Goal: Task Accomplishment & Management: Manage account settings

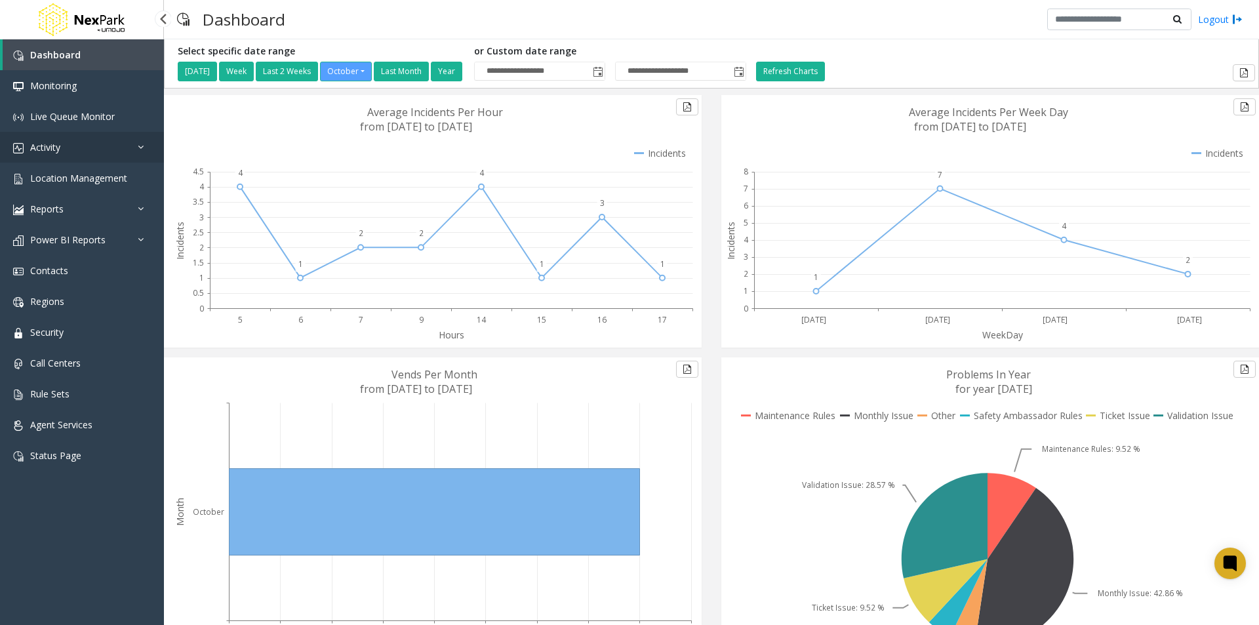
click at [59, 147] on span "Activity" at bounding box center [45, 147] width 30 height 12
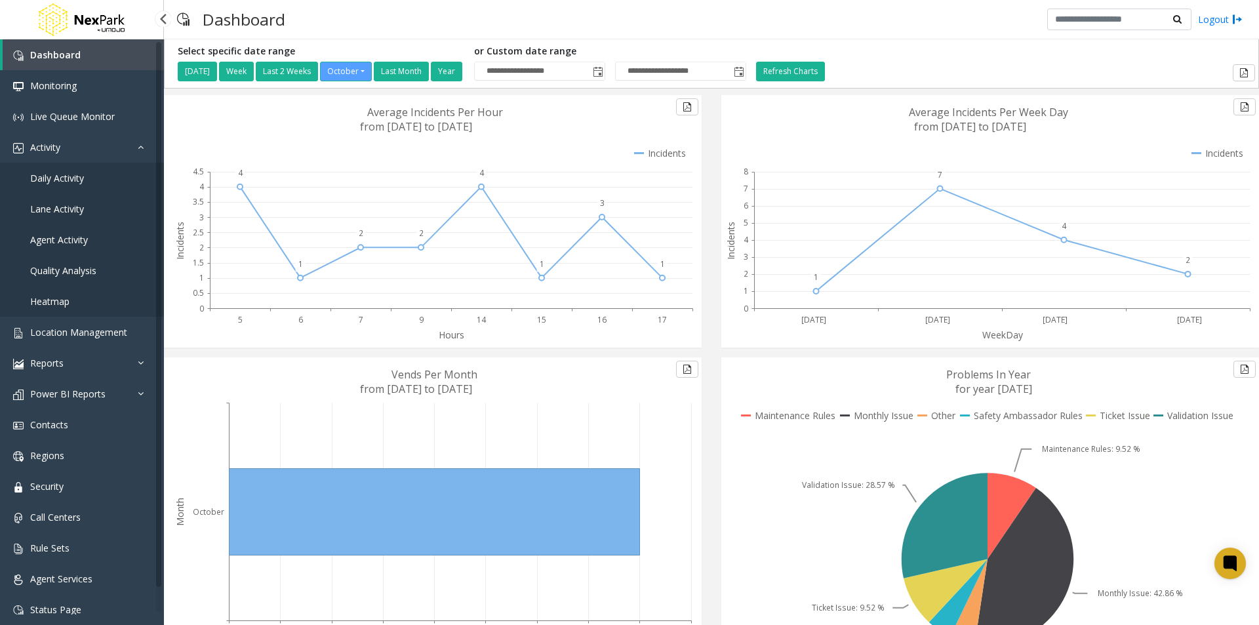
click at [55, 182] on span "Daily Activity" at bounding box center [57, 178] width 54 height 12
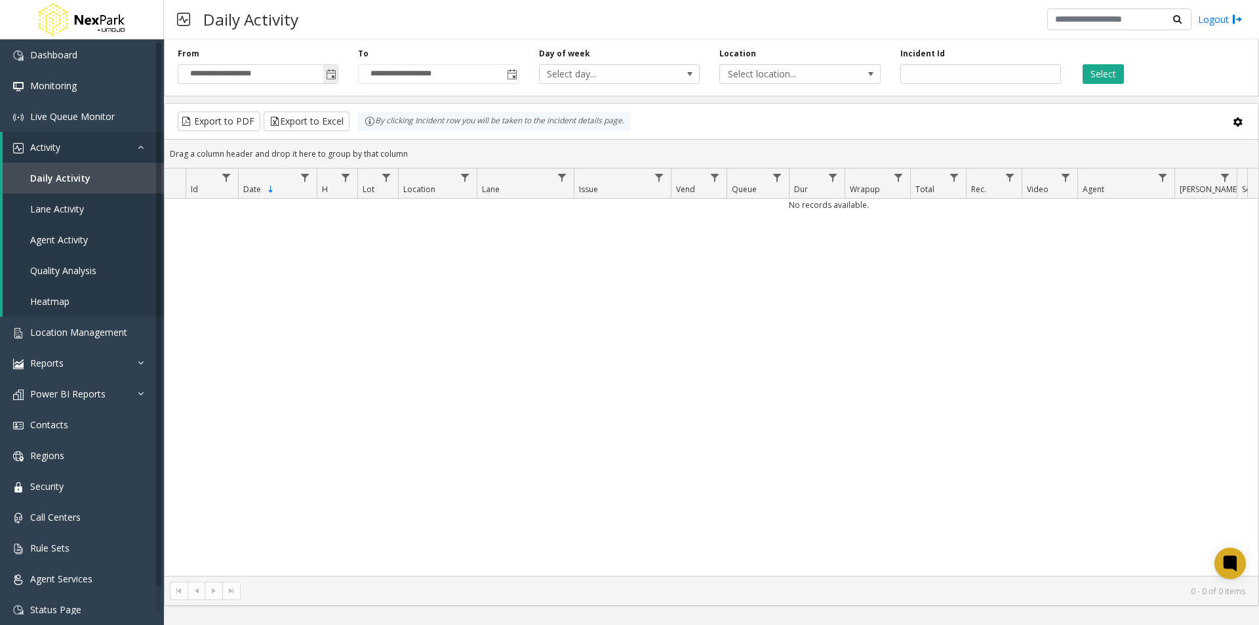
click at [329, 73] on span "Toggle popup" at bounding box center [331, 74] width 10 height 10
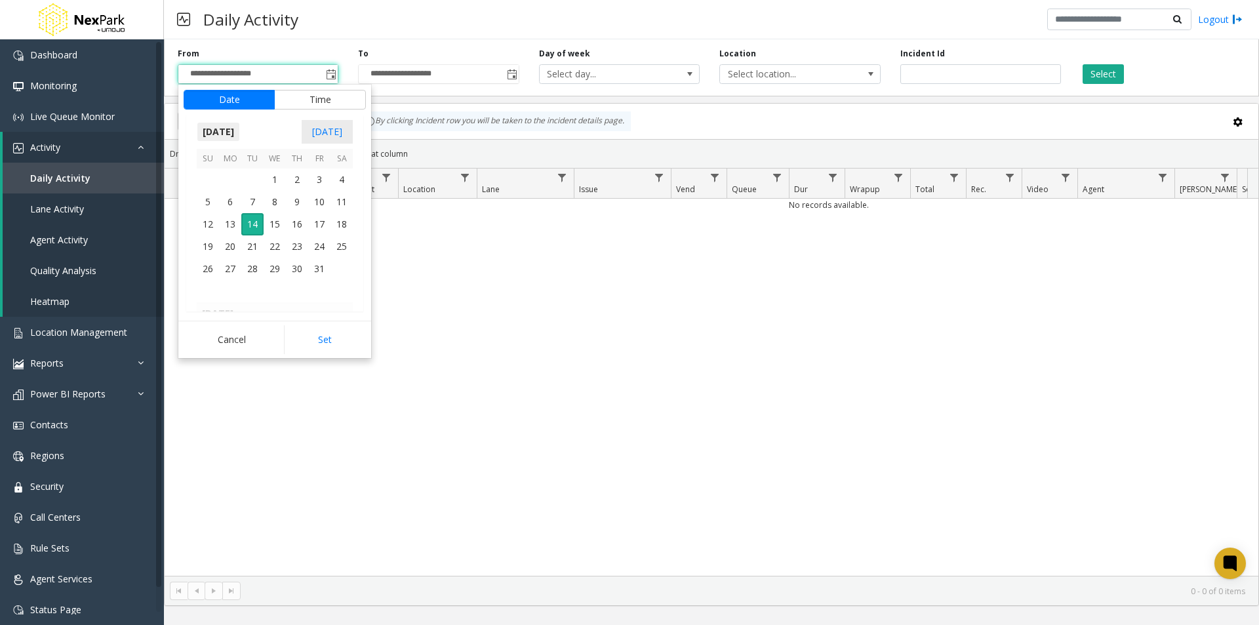
click at [237, 131] on span "[DATE]" at bounding box center [218, 132] width 43 height 20
click at [214, 161] on span "Jan" at bounding box center [212, 159] width 31 height 31
click at [272, 180] on span "1" at bounding box center [275, 180] width 22 height 22
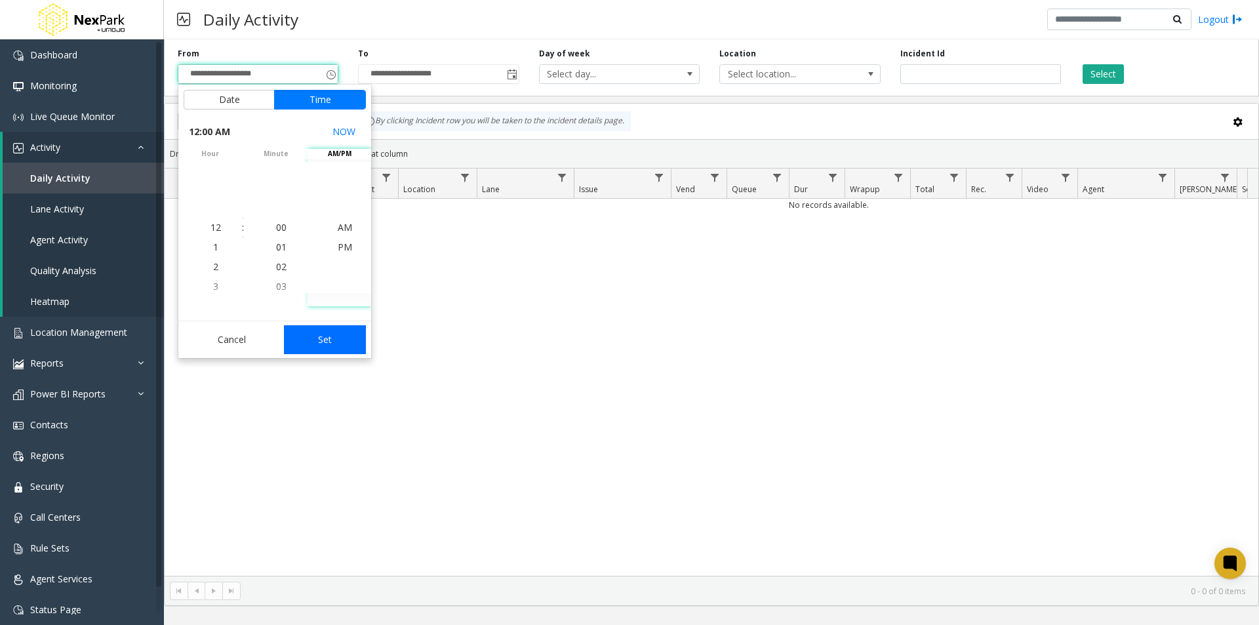
click at [344, 348] on button "Set" at bounding box center [325, 339] width 83 height 29
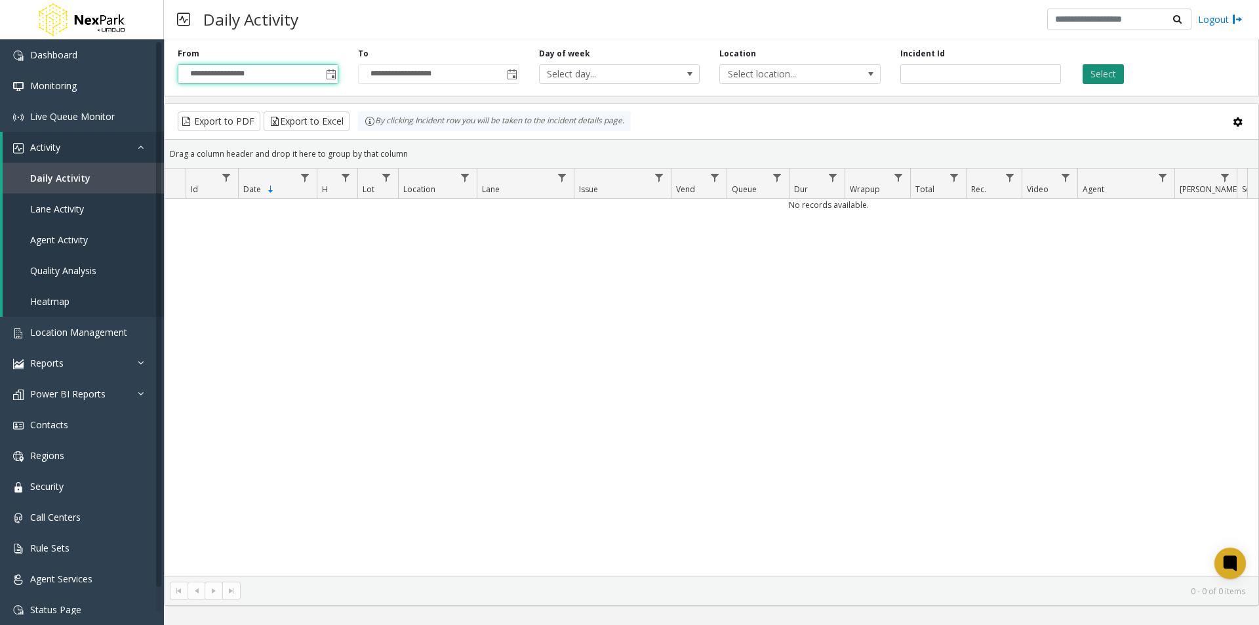
click at [1093, 73] on button "Select" at bounding box center [1102, 74] width 41 height 20
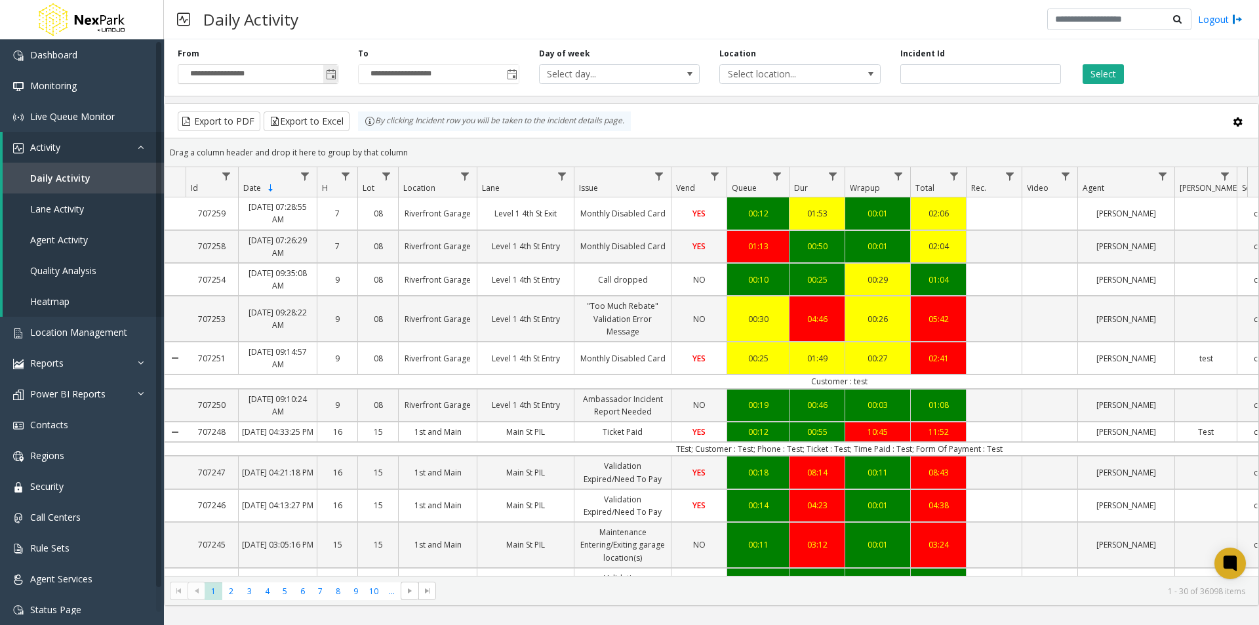
click at [338, 73] on span "**********" at bounding box center [258, 74] width 161 height 20
click at [330, 74] on span "Toggle popup" at bounding box center [331, 74] width 10 height 10
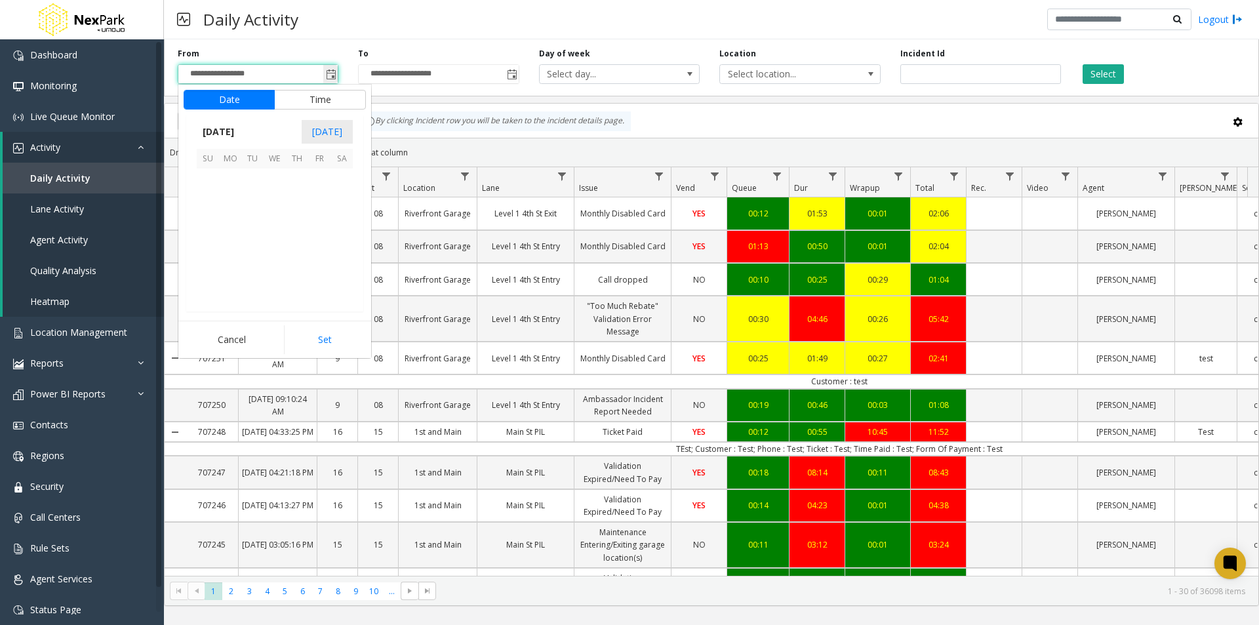
scroll to position [235469, 0]
click at [220, 137] on span "[DATE]" at bounding box center [218, 132] width 43 height 20
click at [300, 192] on span "Aug" at bounding box center [305, 191] width 31 height 31
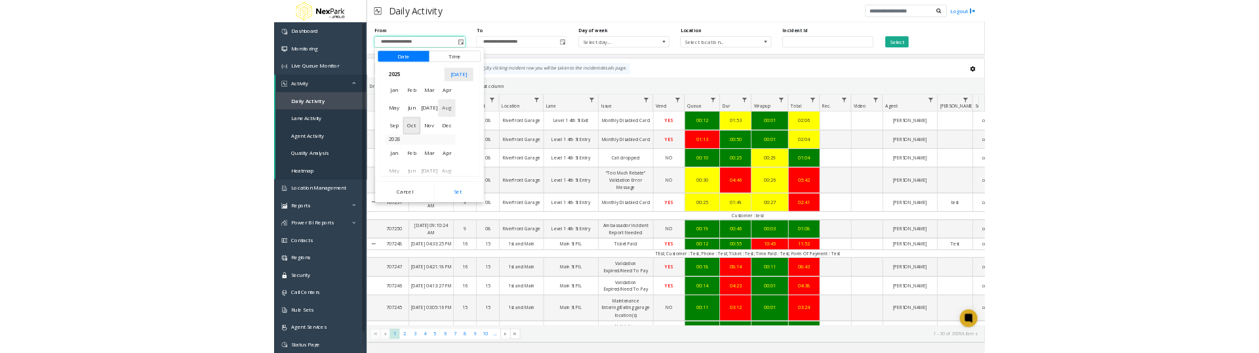
scroll to position [235157, 0]
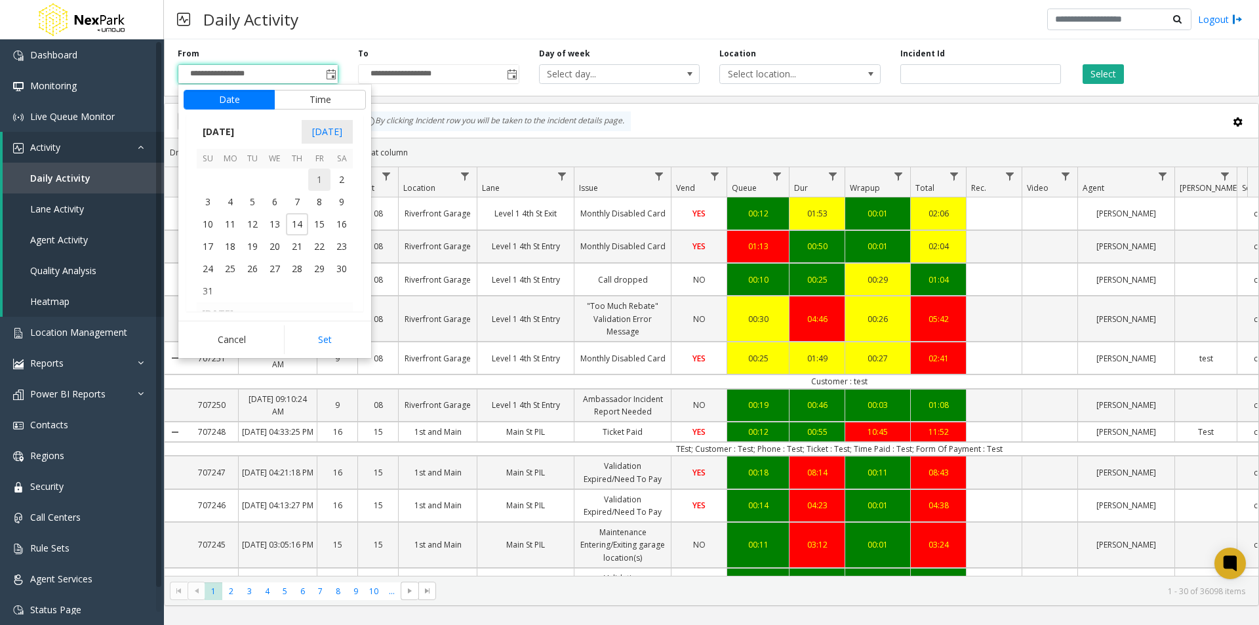
click at [317, 178] on span "1" at bounding box center [319, 180] width 22 height 22
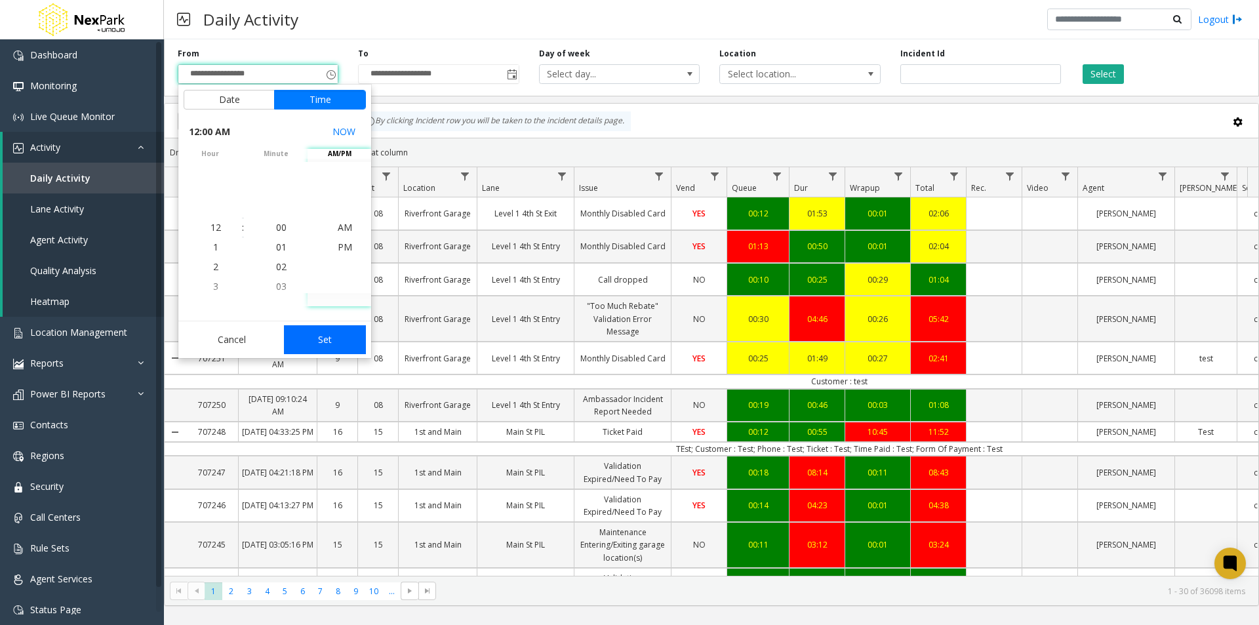
click at [340, 338] on button "Set" at bounding box center [325, 339] width 83 height 29
type input "**********"
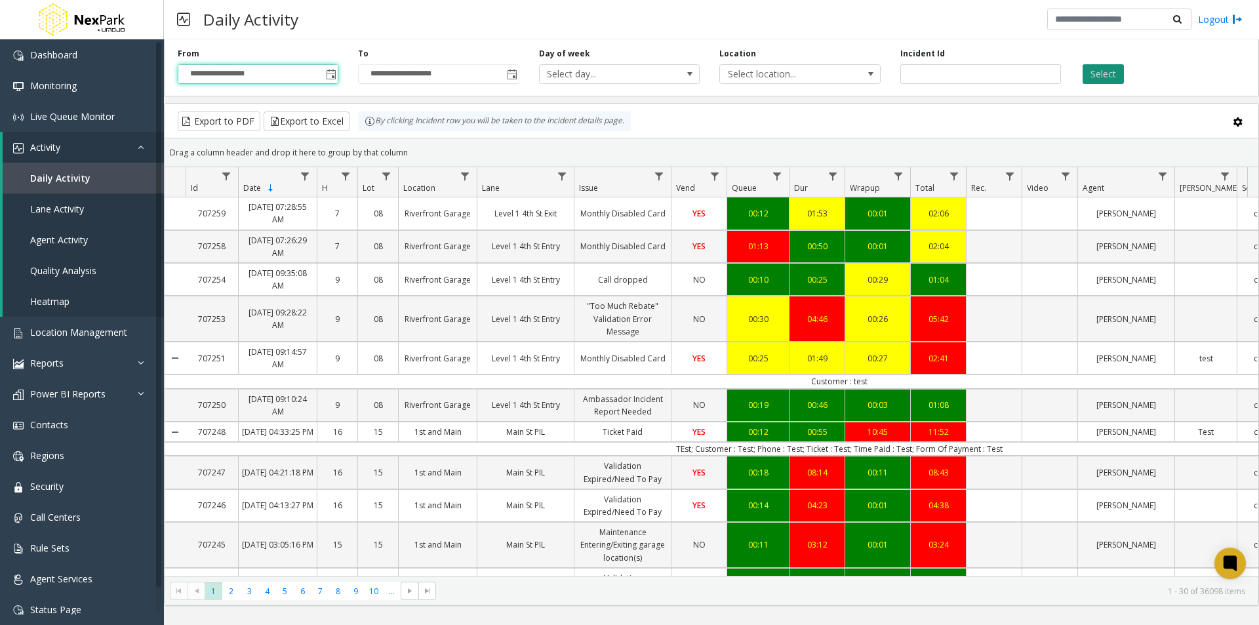
click at [1096, 72] on button "Select" at bounding box center [1102, 74] width 41 height 20
click at [311, 123] on button "Export to Excel" at bounding box center [307, 121] width 86 height 20
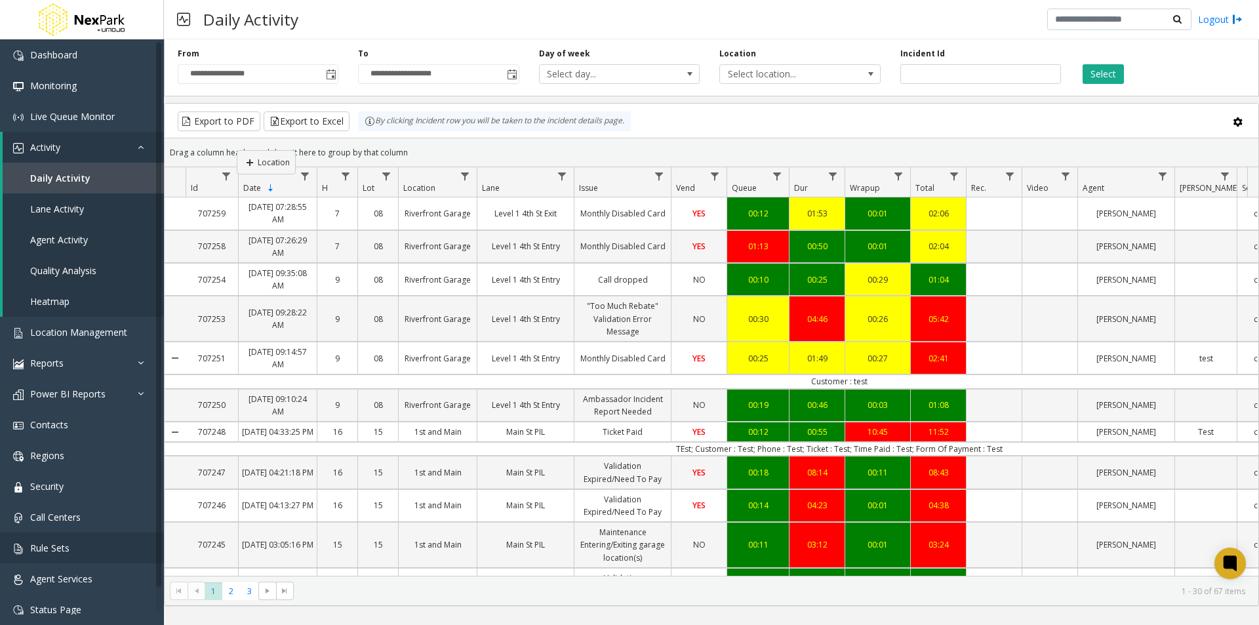
click at [237, 150] on kendo-grid "Export to PDF Export to Excel By clicking Incident row you will be taken to the…" at bounding box center [711, 354] width 1095 height 503
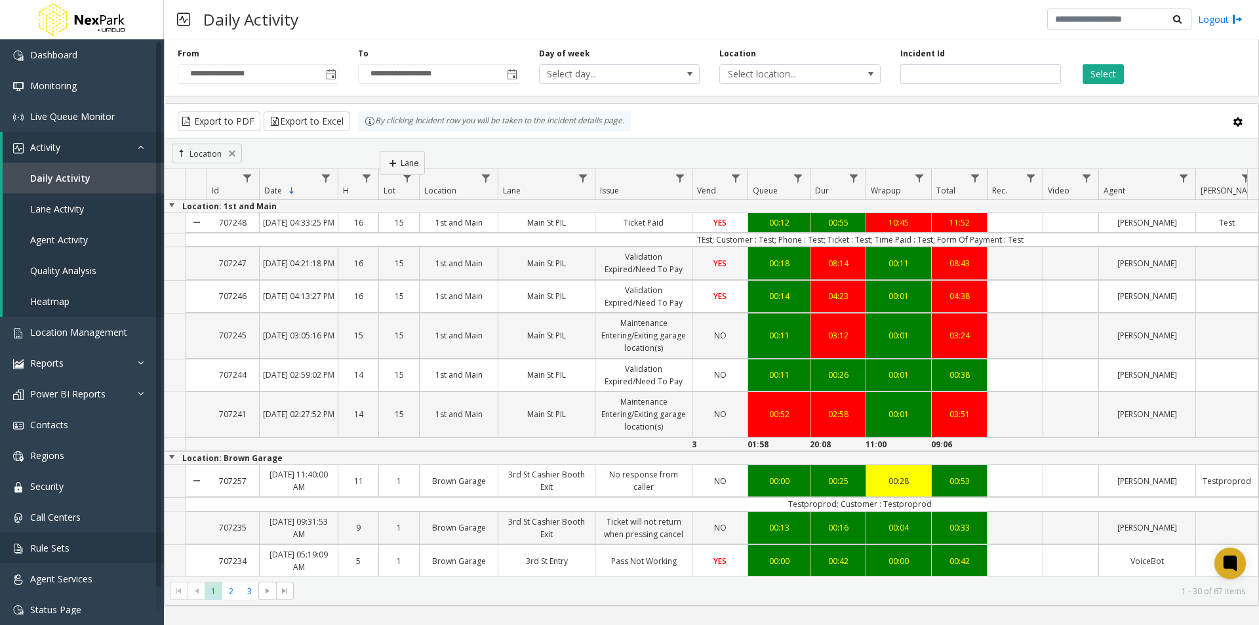
click at [380, 151] on kendo-grid "Export to PDF Export to Excel By clicking Incident row you will be taken to the…" at bounding box center [711, 354] width 1095 height 503
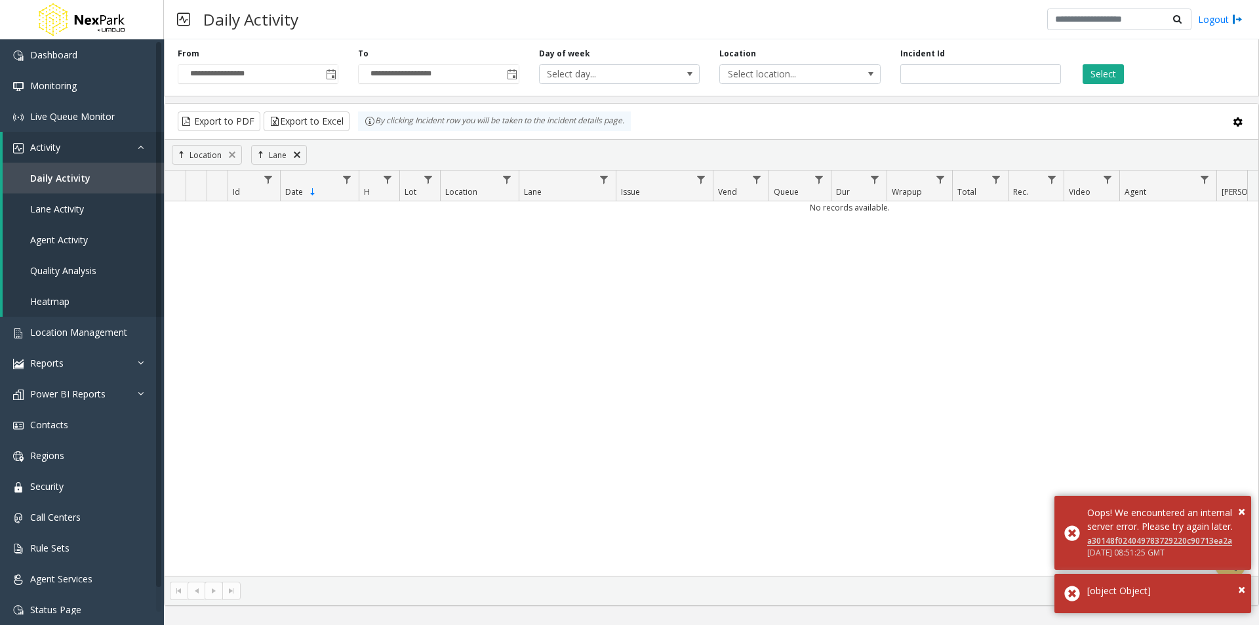
click at [299, 155] on link at bounding box center [297, 154] width 10 height 10
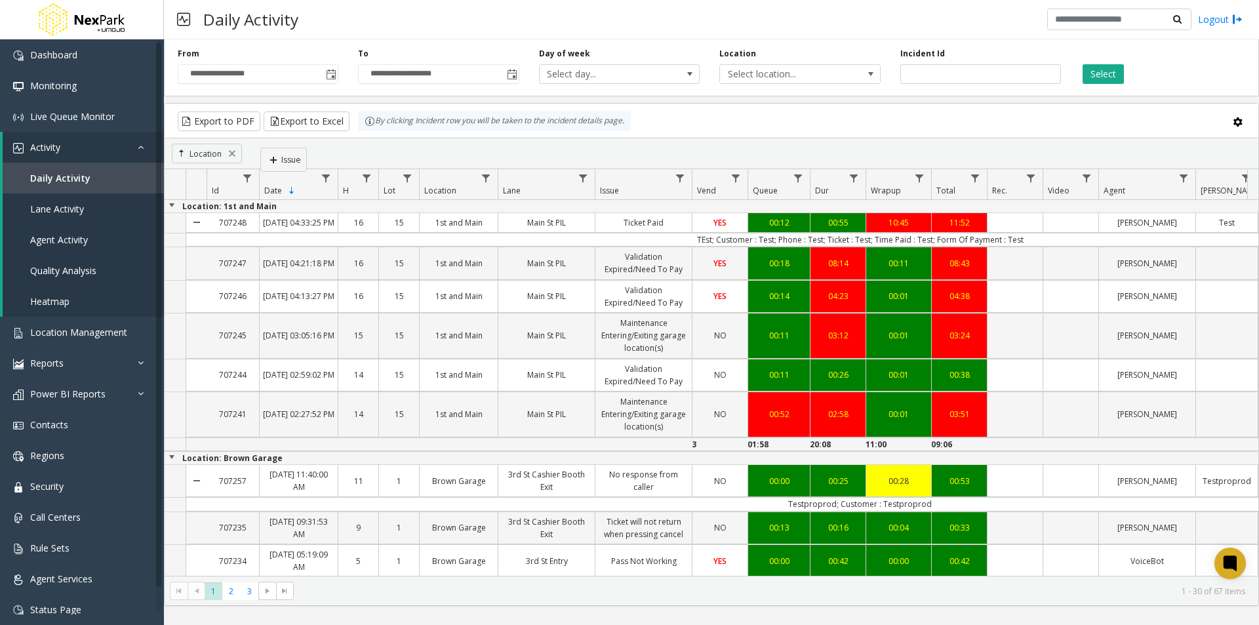
click at [260, 148] on kendo-grid "Export to PDF Export to Excel By clicking Incident row you will be taken to the…" at bounding box center [711, 354] width 1095 height 503
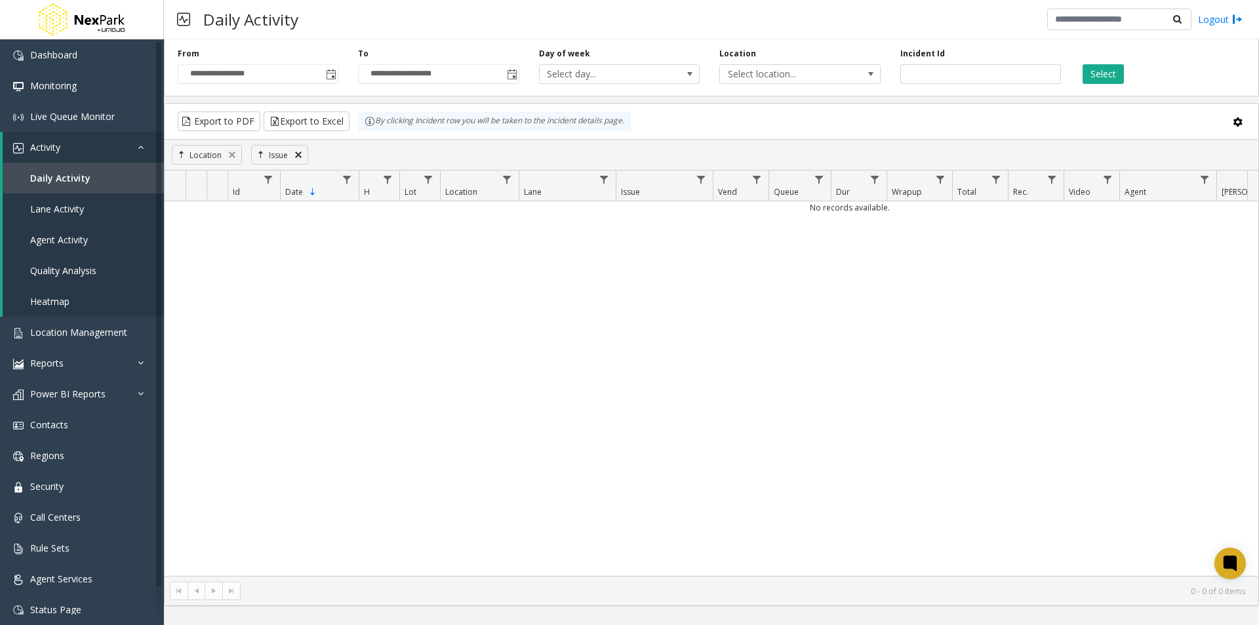
click at [298, 156] on link at bounding box center [298, 154] width 10 height 10
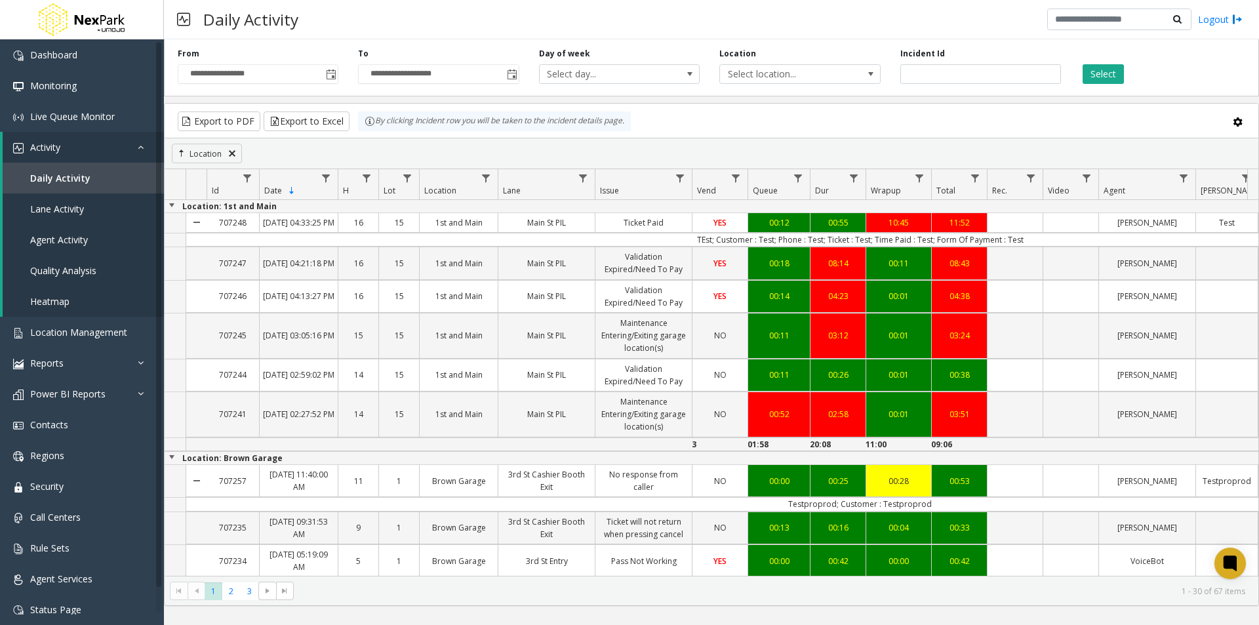
click at [233, 155] on link at bounding box center [232, 153] width 10 height 10
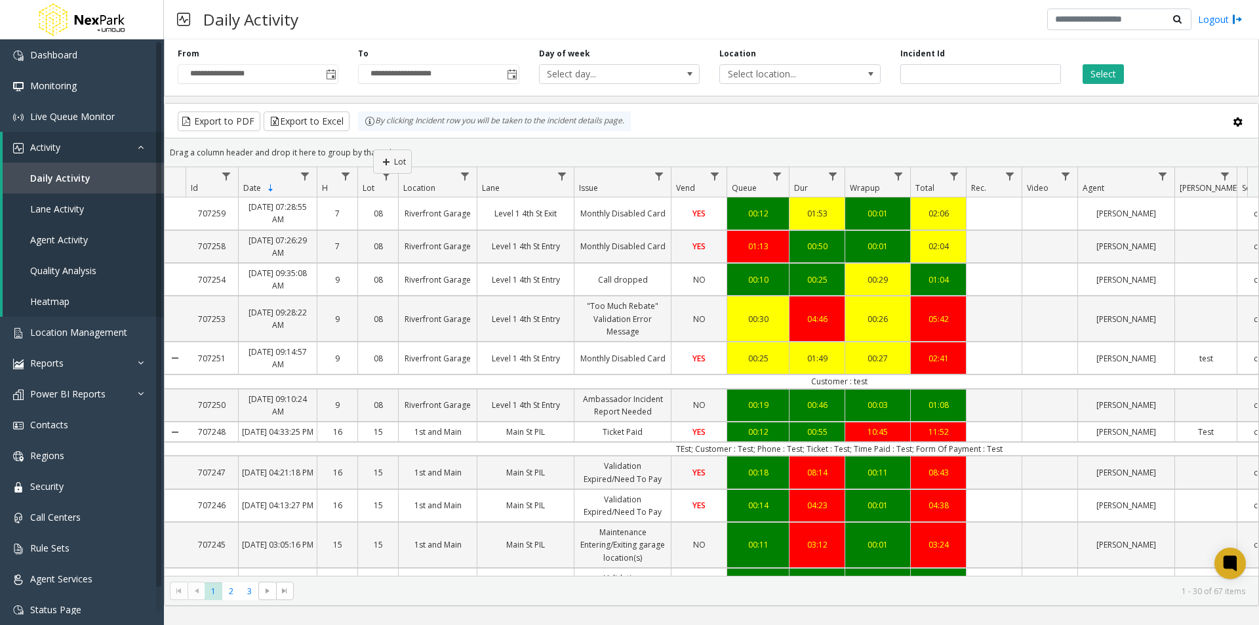
click at [373, 149] on kendo-grid "Export to PDF Export to Excel By clicking Incident row you will be taken to the…" at bounding box center [711, 354] width 1095 height 503
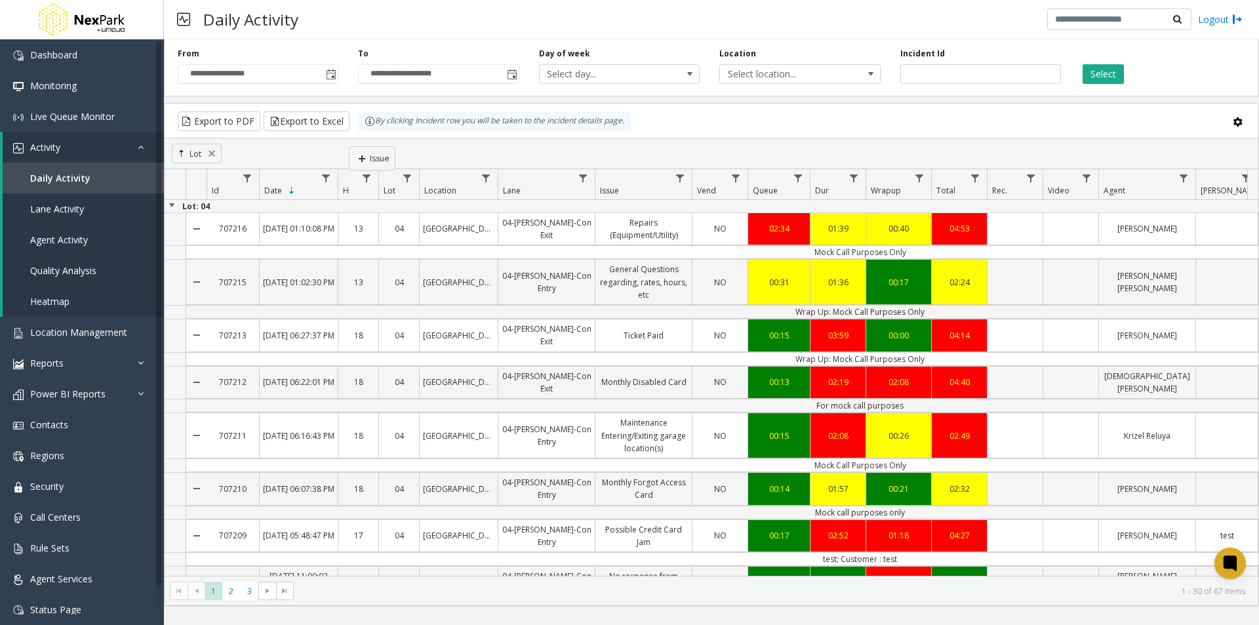
click at [349, 146] on kendo-grid "Export to PDF Export to Excel By clicking Incident row you will be taken to the…" at bounding box center [711, 354] width 1095 height 503
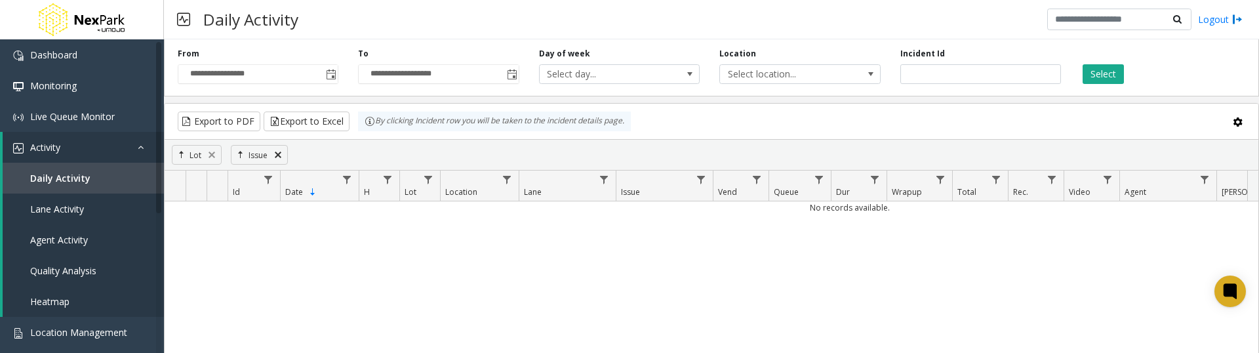
click at [277, 159] on link at bounding box center [278, 154] width 10 height 10
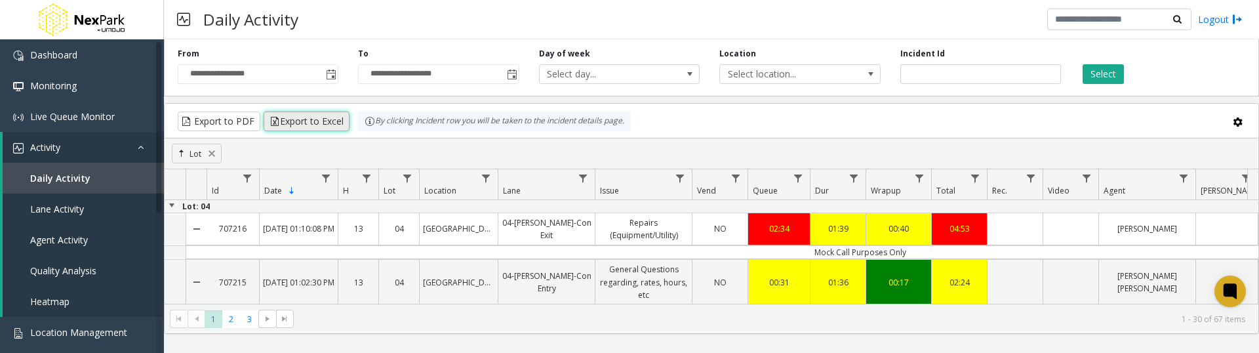
click at [298, 119] on button "Export to Excel" at bounding box center [307, 121] width 86 height 20
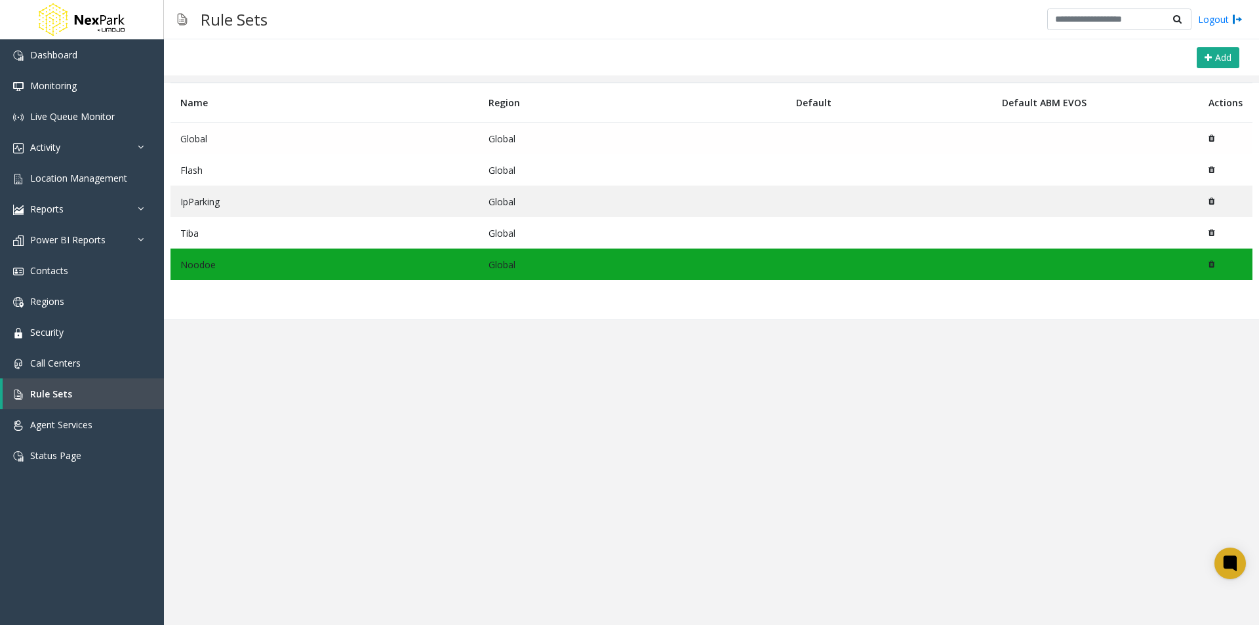
click at [216, 133] on td "Global" at bounding box center [324, 139] width 308 height 32
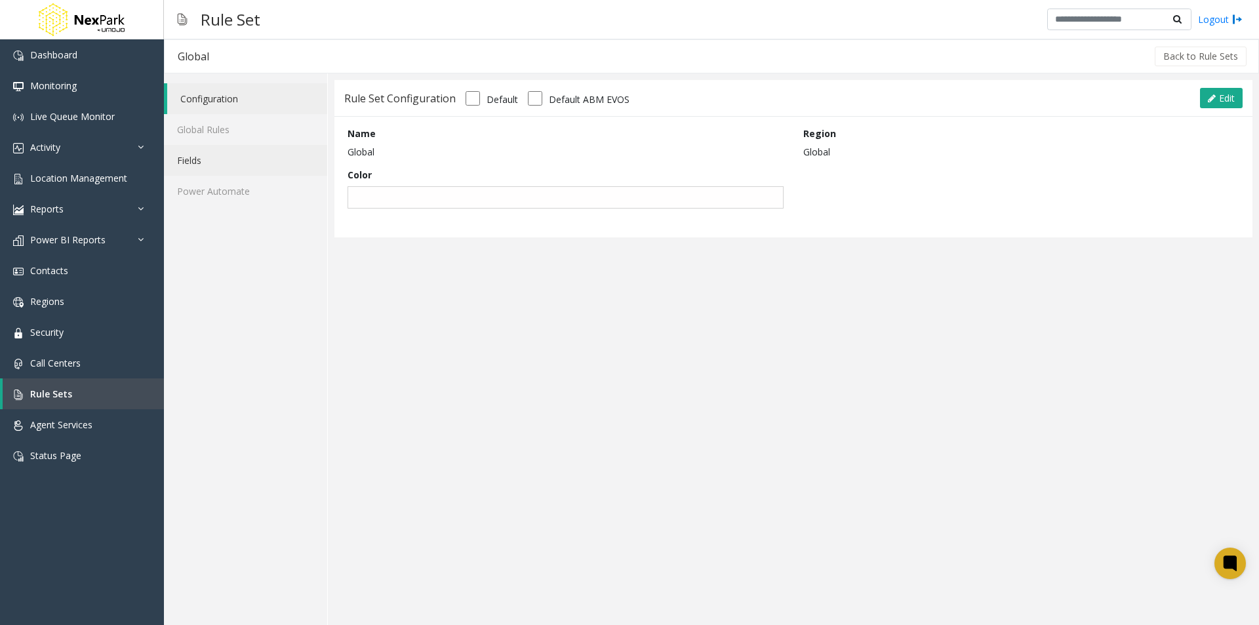
click at [205, 157] on link "Fields" at bounding box center [245, 160] width 163 height 31
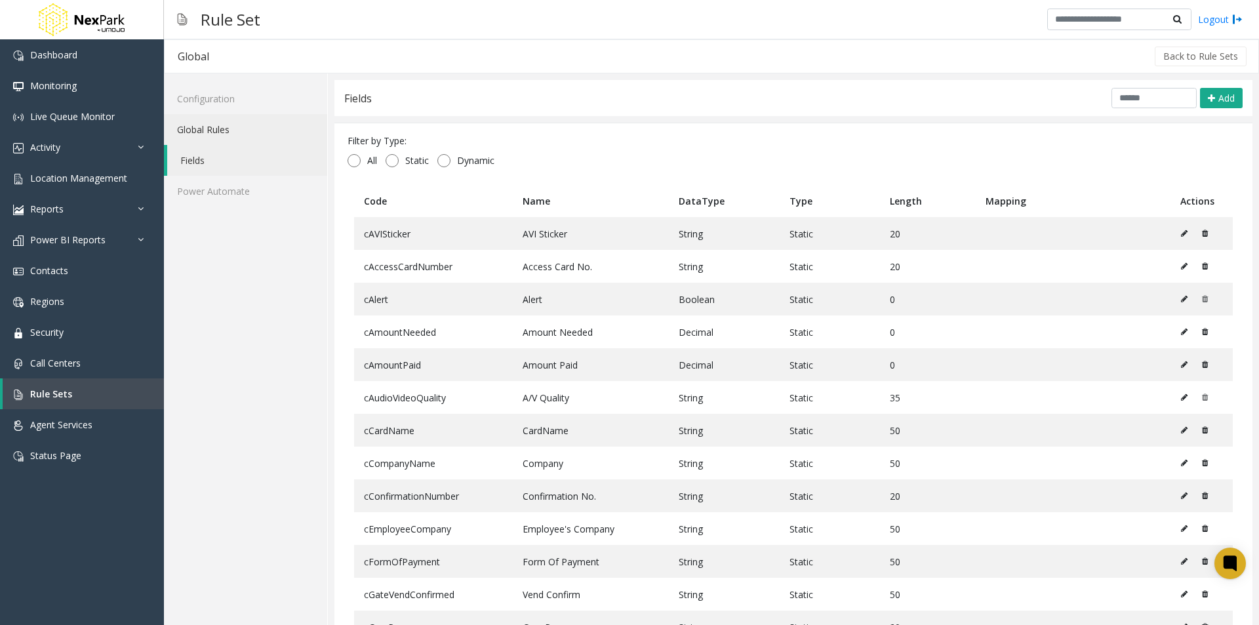
click at [207, 129] on link "Global Rules" at bounding box center [245, 129] width 163 height 31
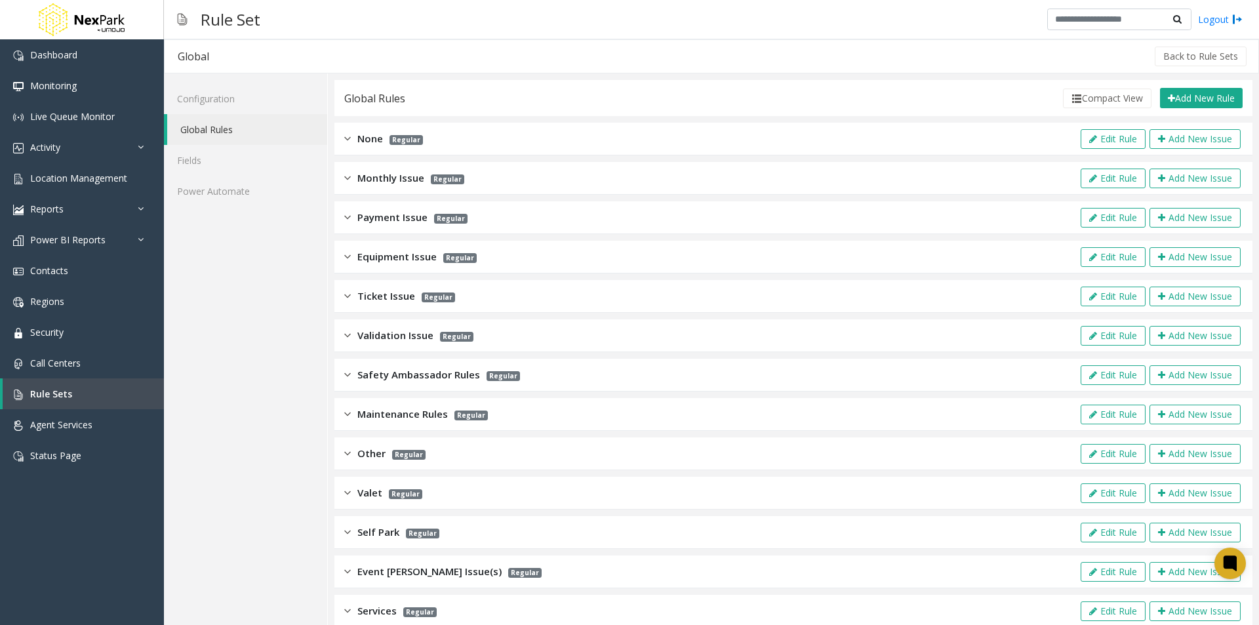
click at [362, 173] on span "Monthly Issue" at bounding box center [390, 177] width 67 height 15
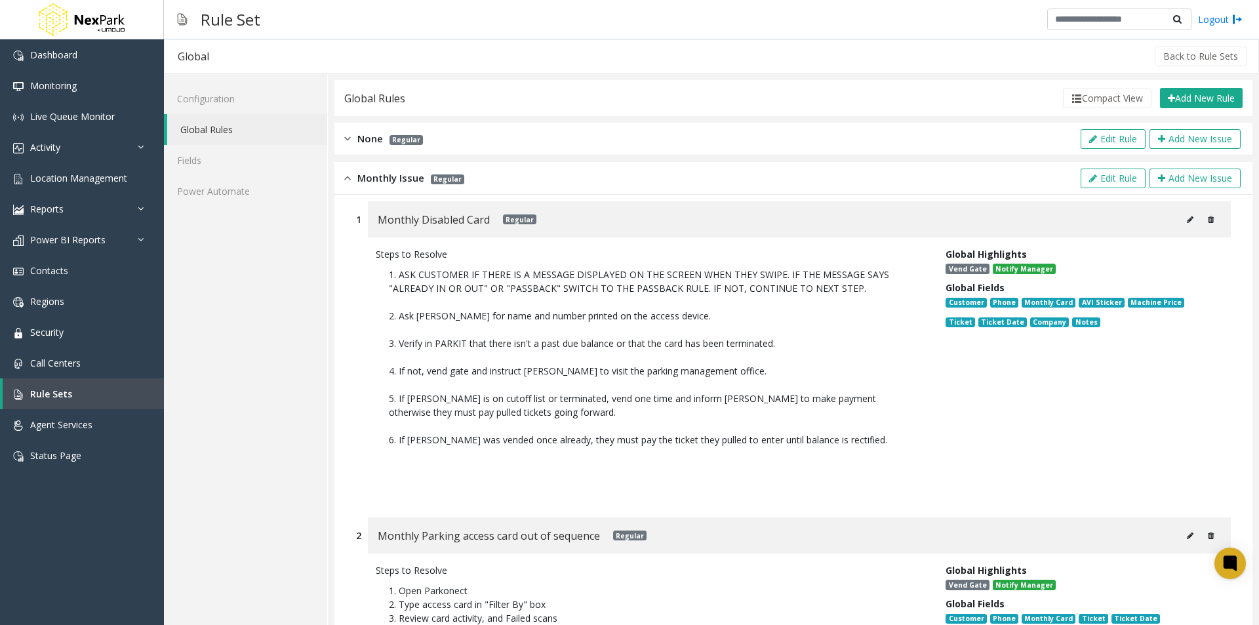
click at [1187, 217] on icon at bounding box center [1190, 220] width 7 height 8
type input "**********"
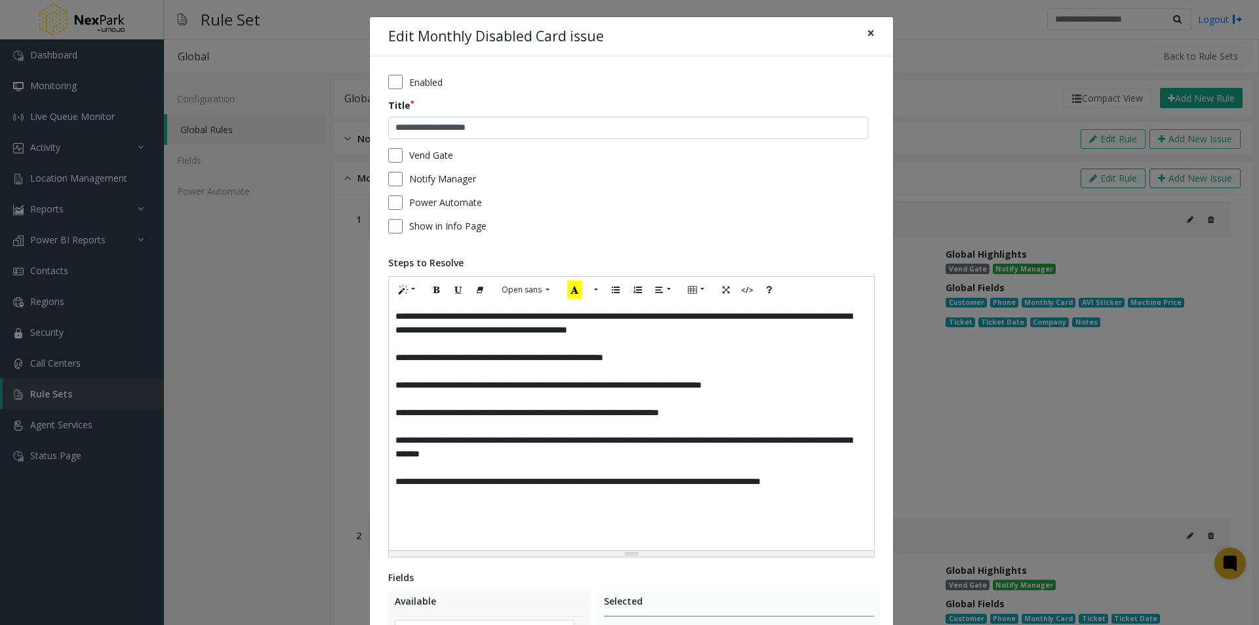
click at [867, 33] on span "×" at bounding box center [871, 33] width 8 height 18
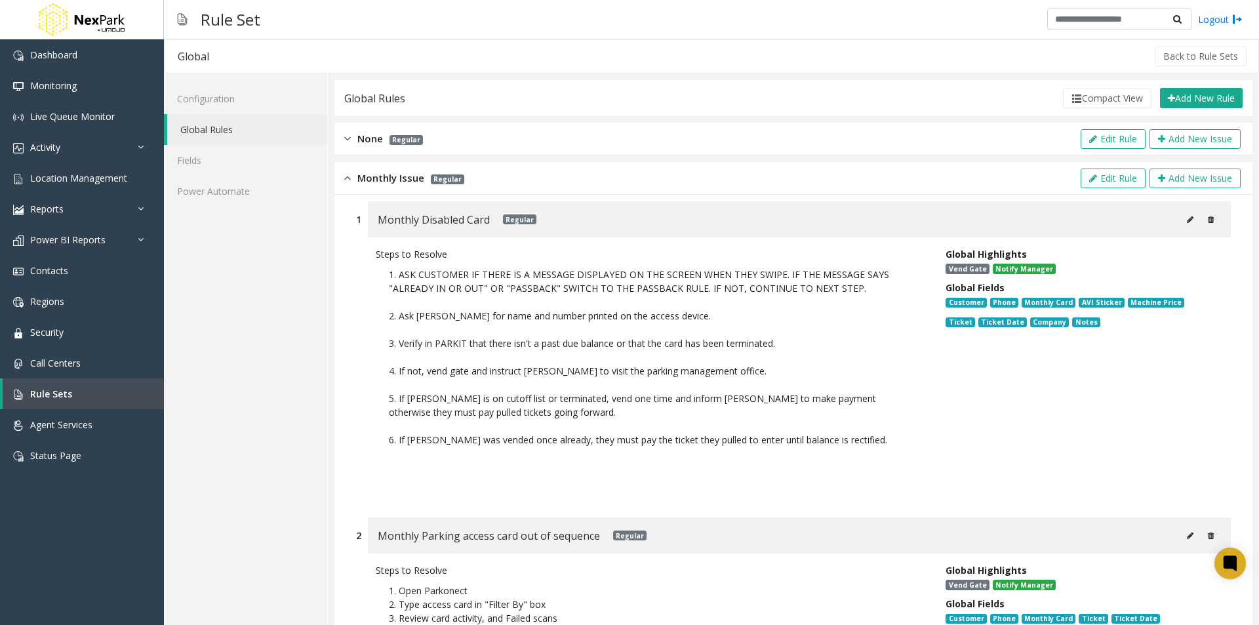
click at [1183, 218] on button at bounding box center [1190, 220] width 21 height 20
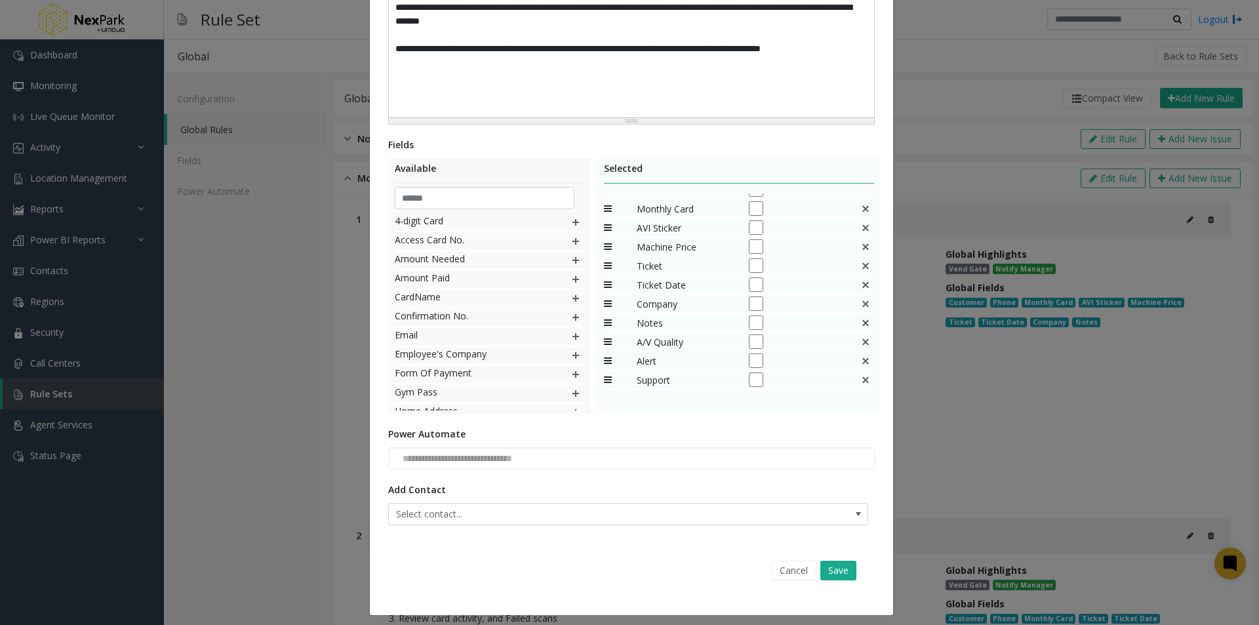
scroll to position [439, 0]
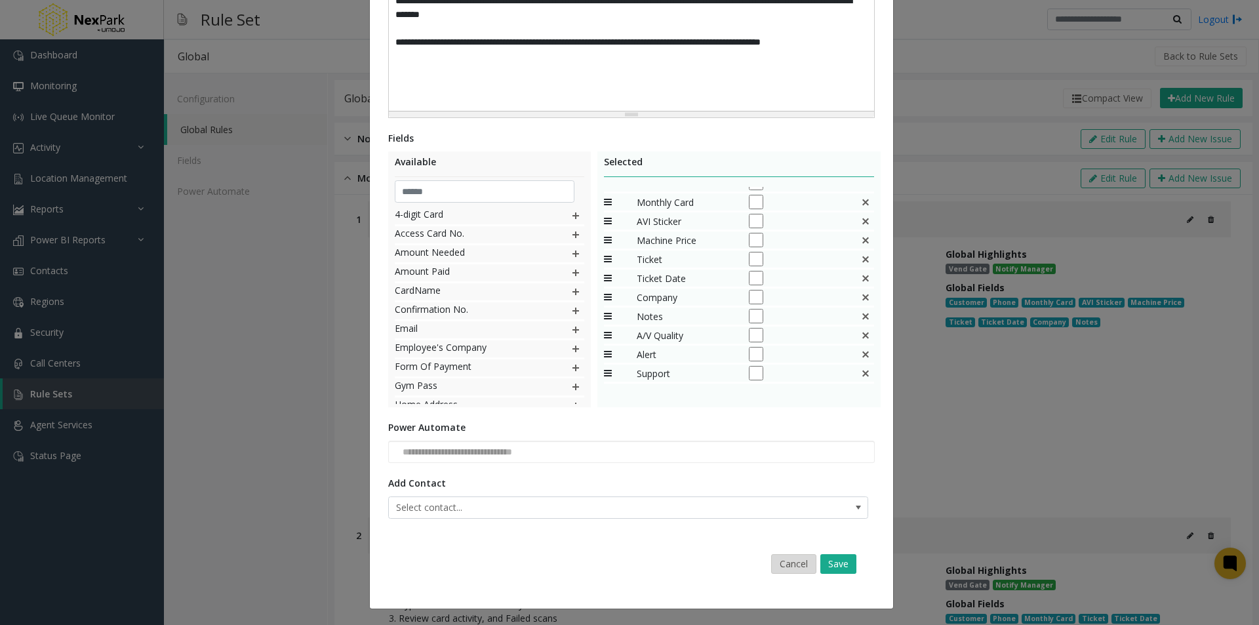
click at [795, 565] on button "Cancel" at bounding box center [793, 564] width 45 height 20
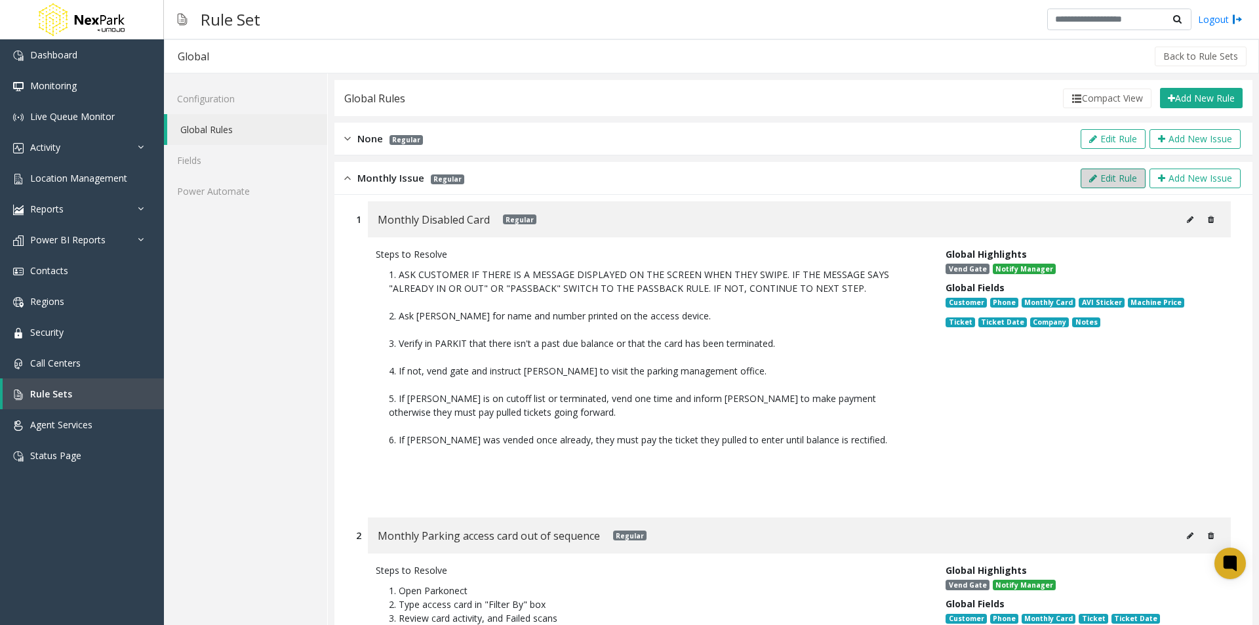
click at [1111, 179] on button "Edit Rule" at bounding box center [1113, 179] width 65 height 20
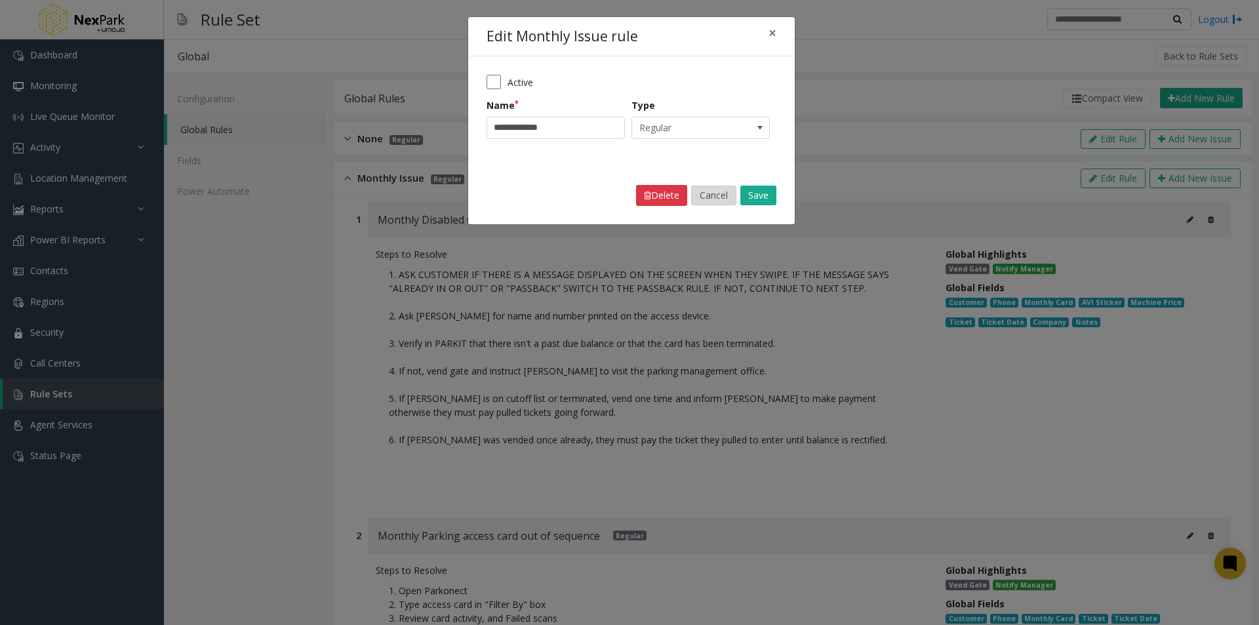
click at [709, 190] on button "Cancel" at bounding box center [713, 196] width 45 height 20
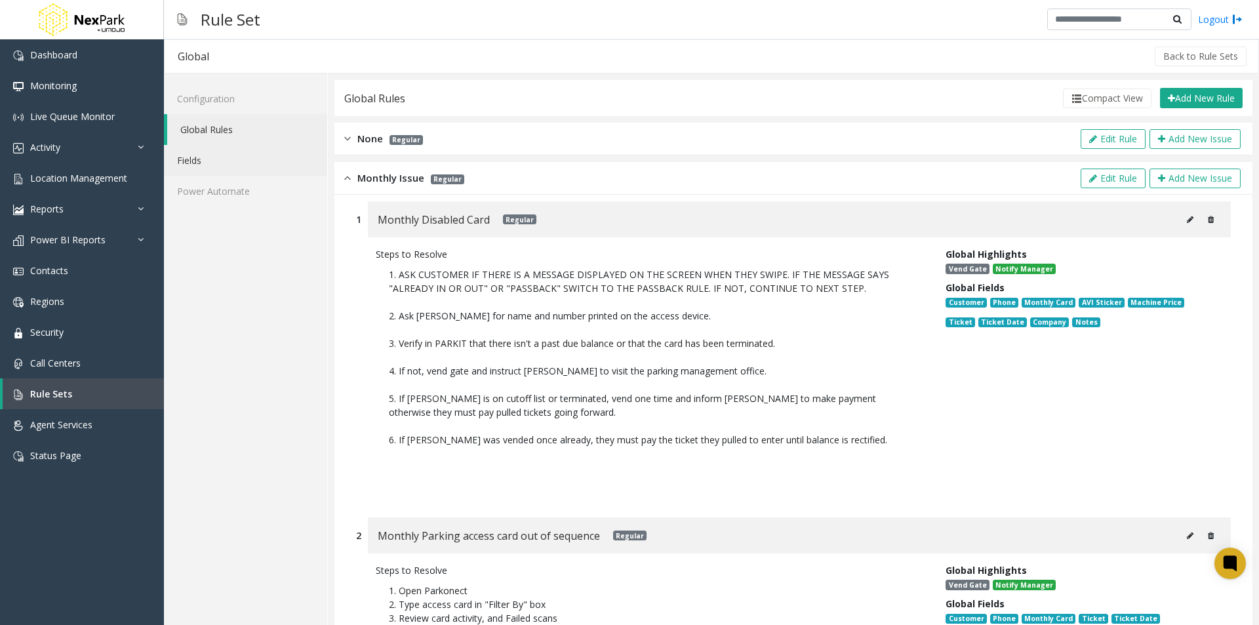
click at [216, 155] on link "Fields" at bounding box center [245, 160] width 163 height 31
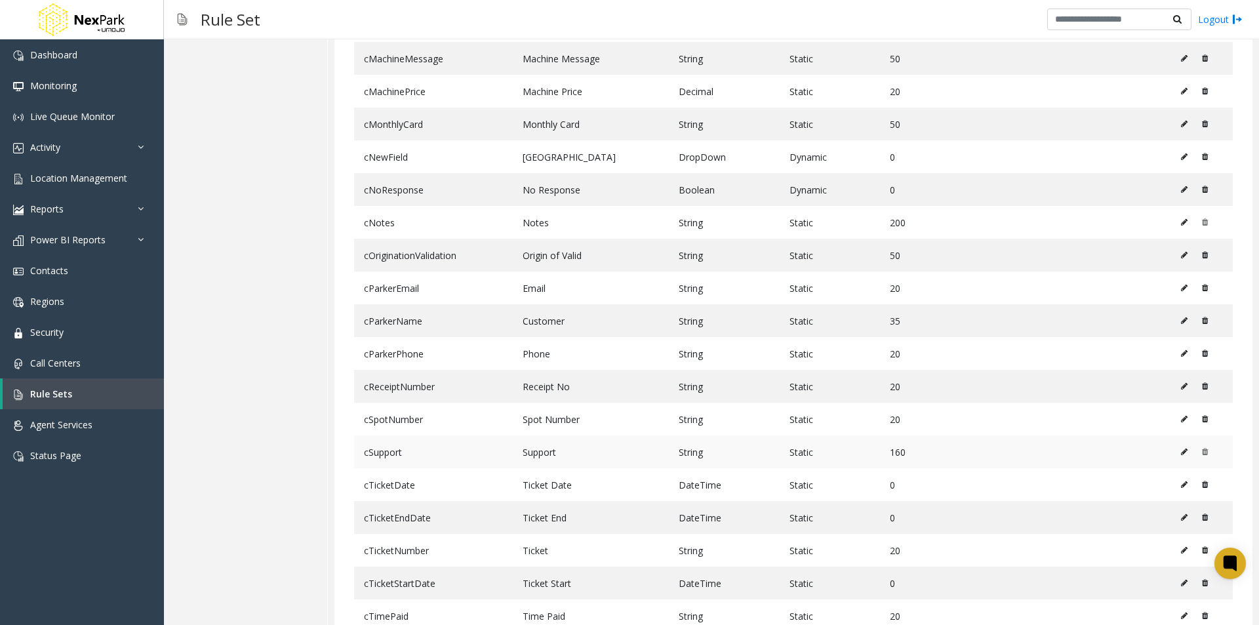
scroll to position [787, 0]
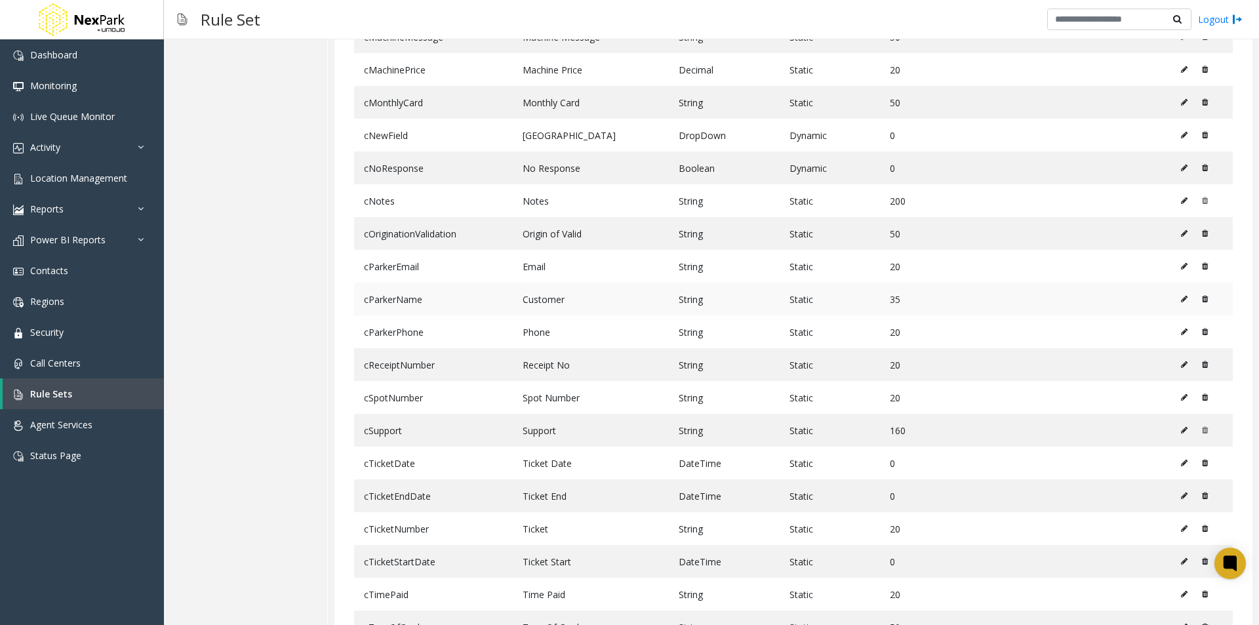
click at [1181, 296] on icon at bounding box center [1184, 299] width 7 height 8
type input "**********"
type input "********"
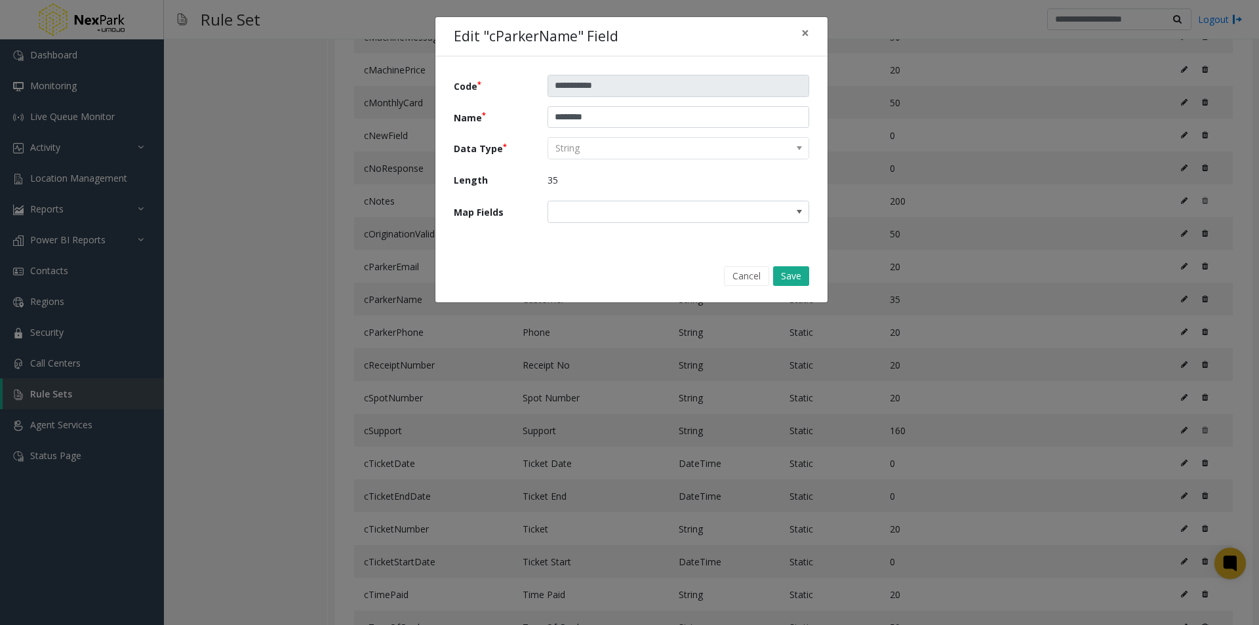
click at [547, 179] on p "35" at bounding box center [678, 180] width 262 height 23
drag, startPoint x: 547, startPoint y: 179, endPoint x: 568, endPoint y: 170, distance: 23.5
click at [568, 170] on p "35" at bounding box center [678, 180] width 262 height 23
click at [751, 210] on span at bounding box center [652, 211] width 208 height 21
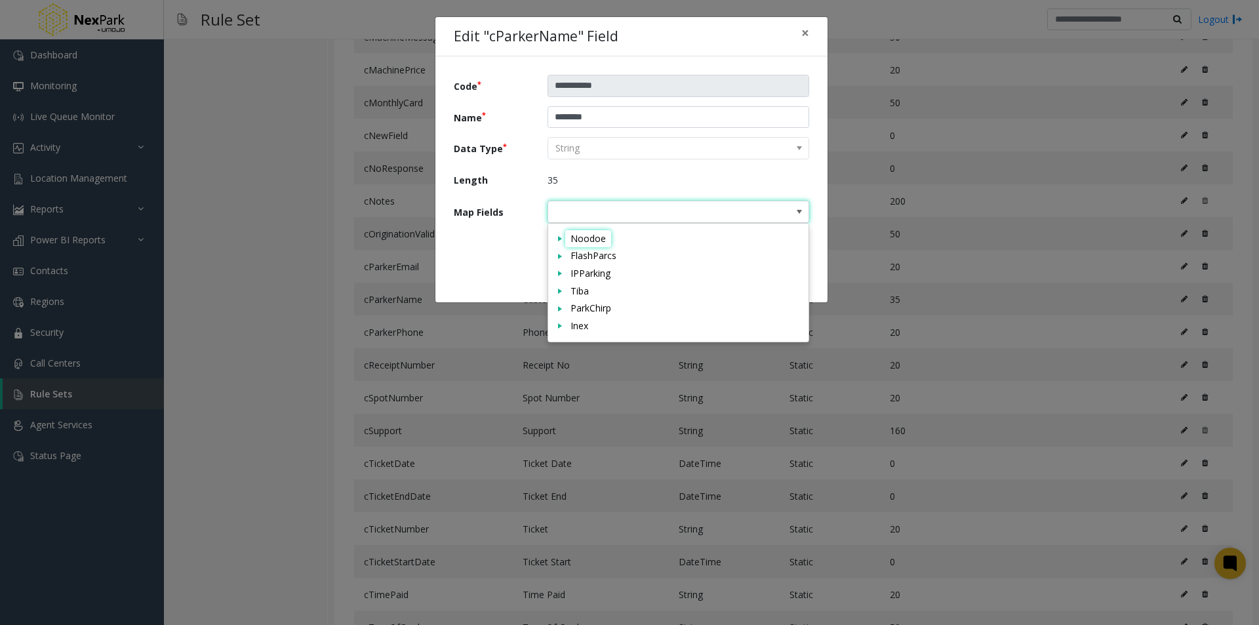
click at [751, 210] on span at bounding box center [652, 211] width 208 height 21
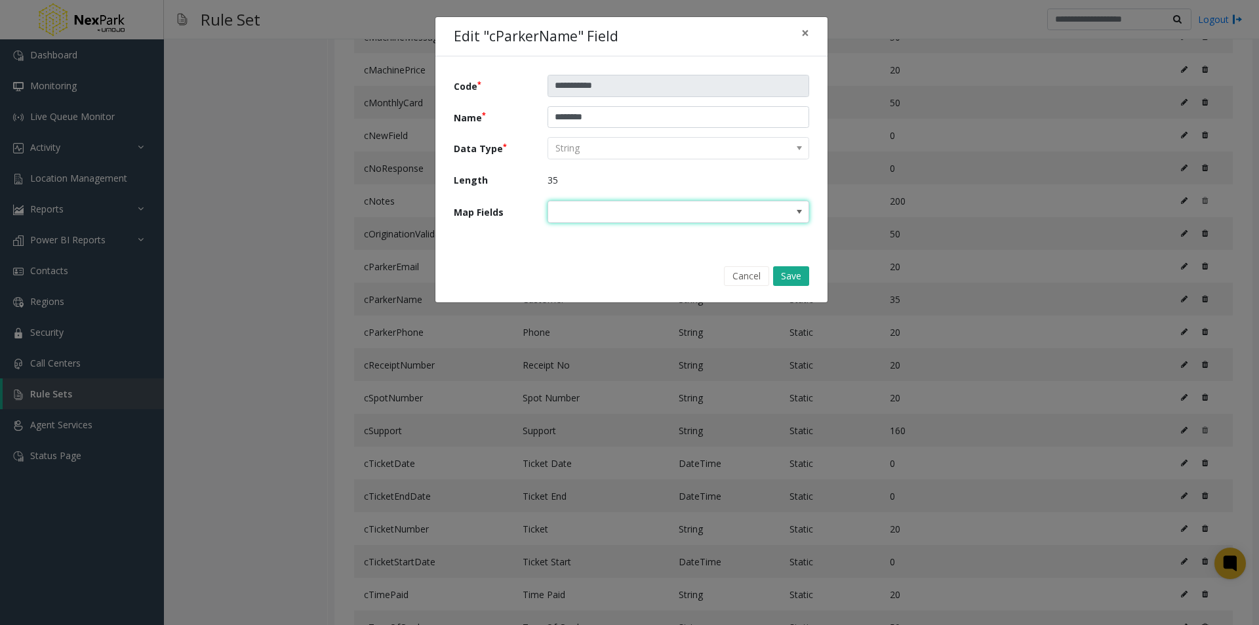
click at [704, 150] on kendo-dropdownlist "String" at bounding box center [678, 148] width 262 height 22
click at [745, 271] on button "Cancel" at bounding box center [746, 276] width 45 height 20
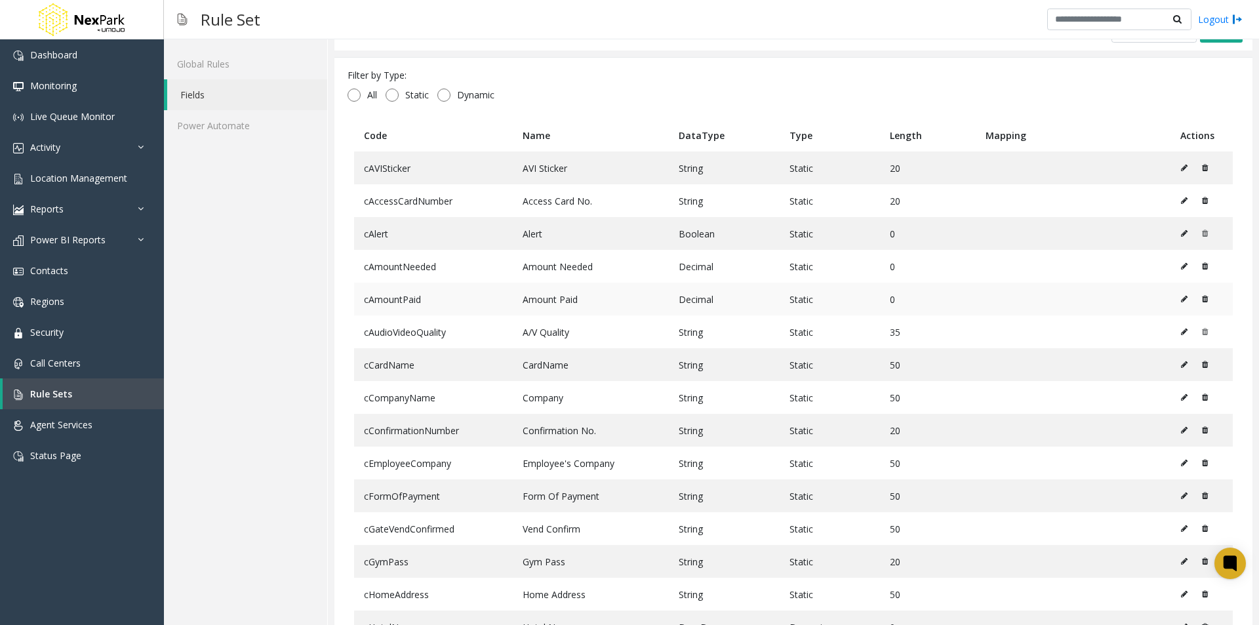
scroll to position [0, 0]
